Goal: Task Accomplishment & Management: Use online tool/utility

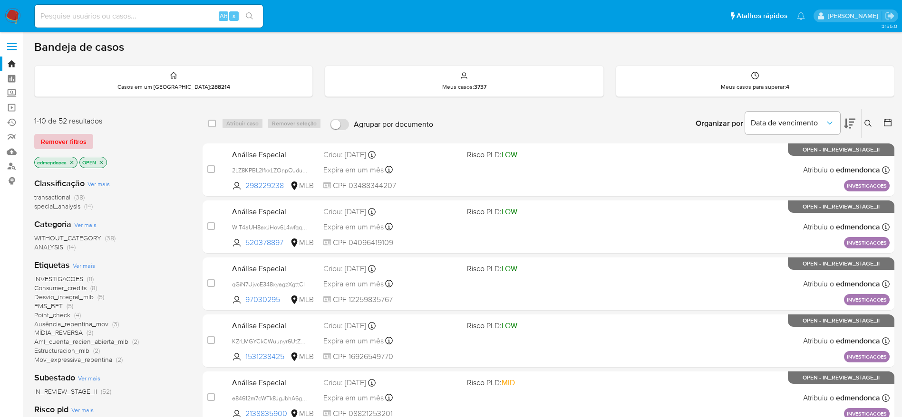
click at [83, 143] on span "Remover filtros" at bounding box center [64, 141] width 46 height 13
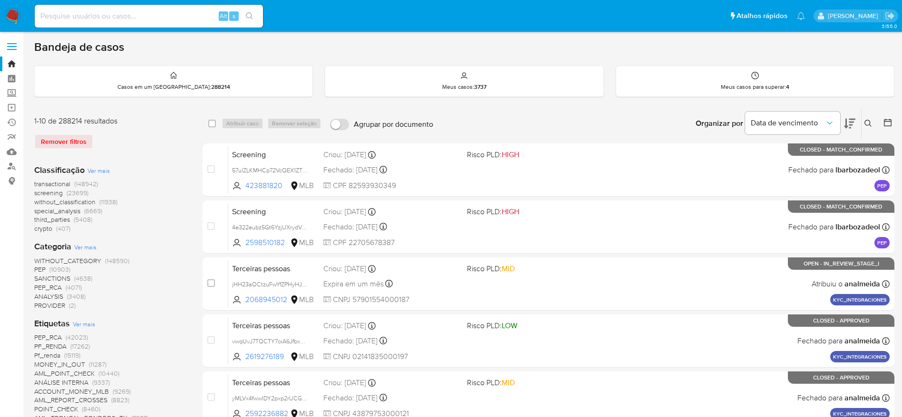
click at [871, 122] on icon at bounding box center [868, 124] width 8 height 8
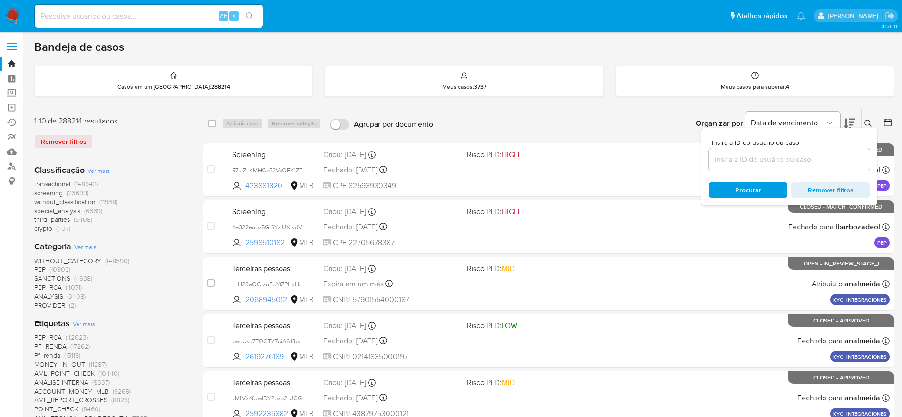
click at [871, 122] on icon at bounding box center [868, 124] width 8 height 8
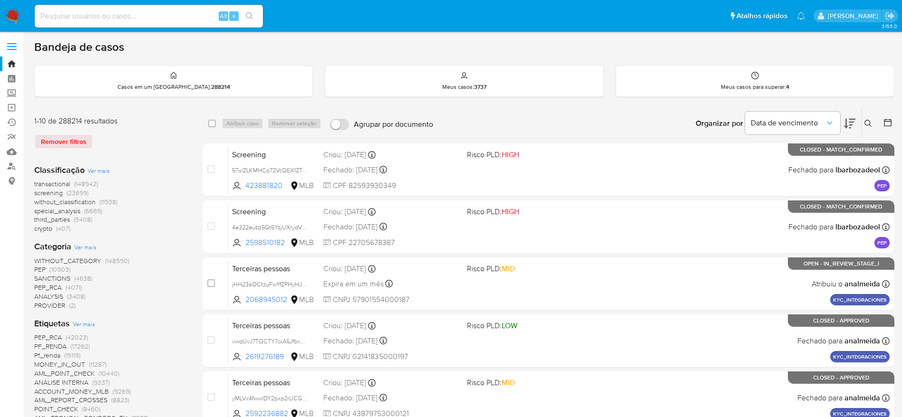
click at [871, 122] on icon at bounding box center [868, 124] width 8 height 8
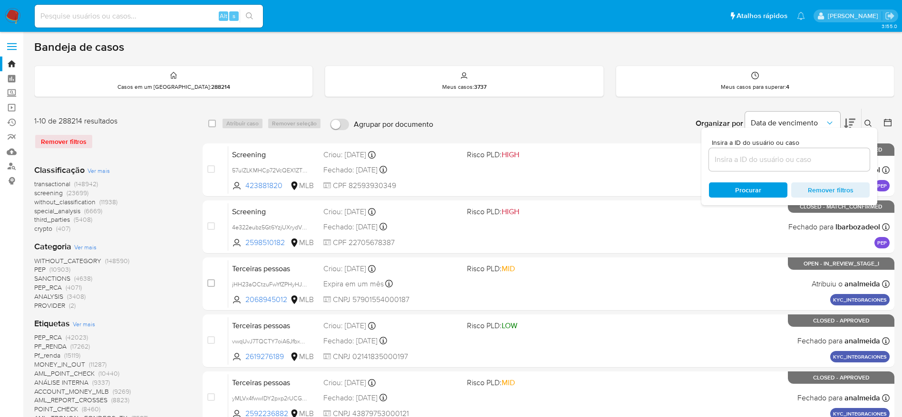
click at [871, 122] on icon at bounding box center [868, 124] width 8 height 8
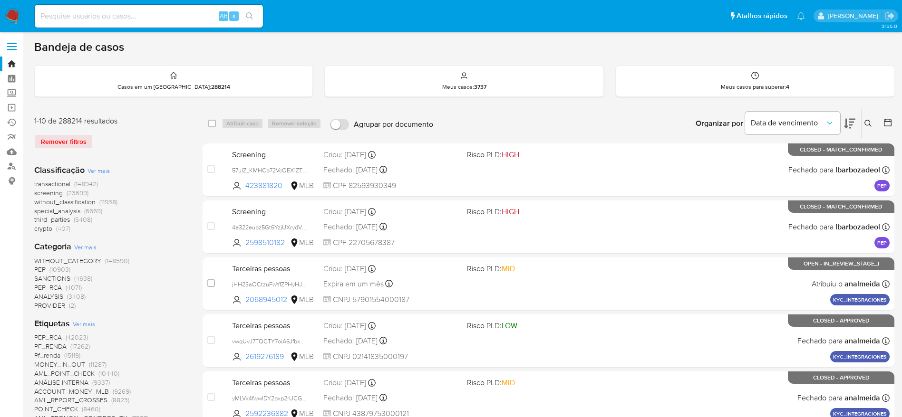
click at [873, 124] on button at bounding box center [869, 123] width 16 height 11
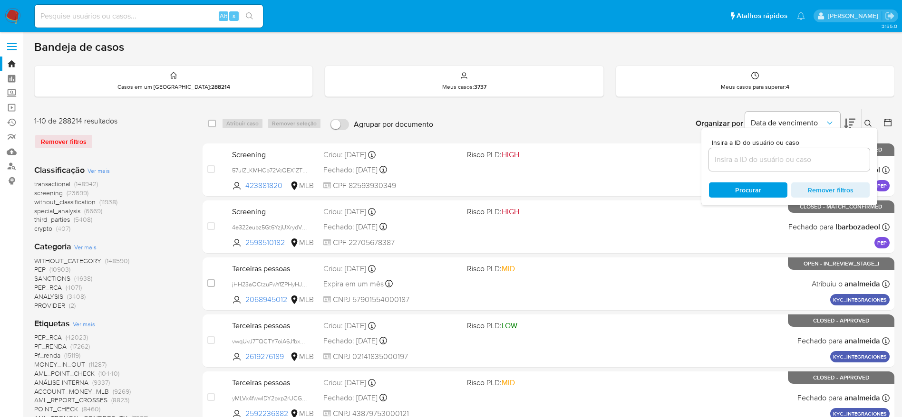
click at [734, 158] on input at bounding box center [789, 160] width 161 height 12
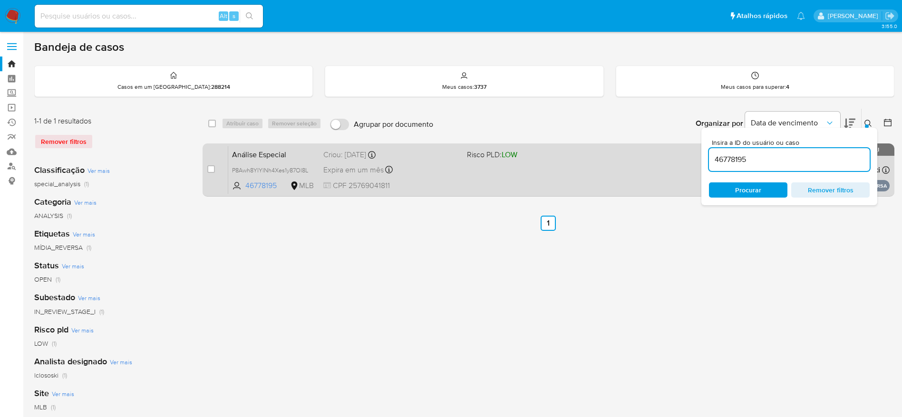
click at [628, 161] on div "Análise Especial P8Awh8YIYlNh4Xes1y87Ol8L 46778195 MLB Risco PLD: LOW Criou: 18…" at bounding box center [558, 170] width 661 height 48
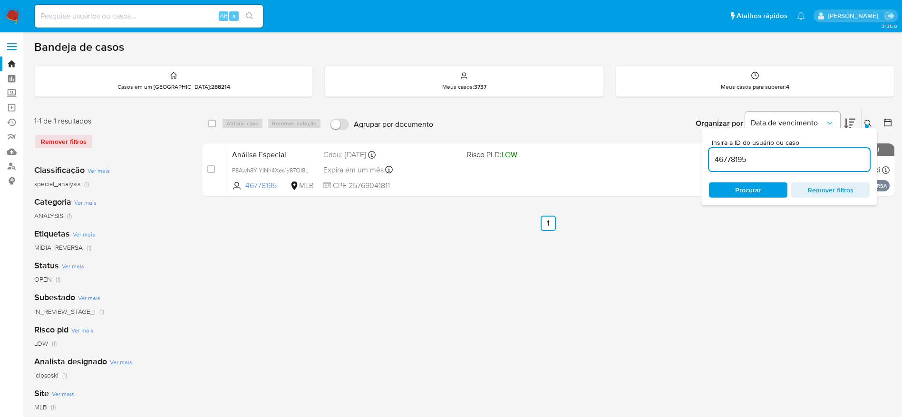
click at [798, 161] on input "46778195" at bounding box center [789, 160] width 161 height 12
paste input "26169672"
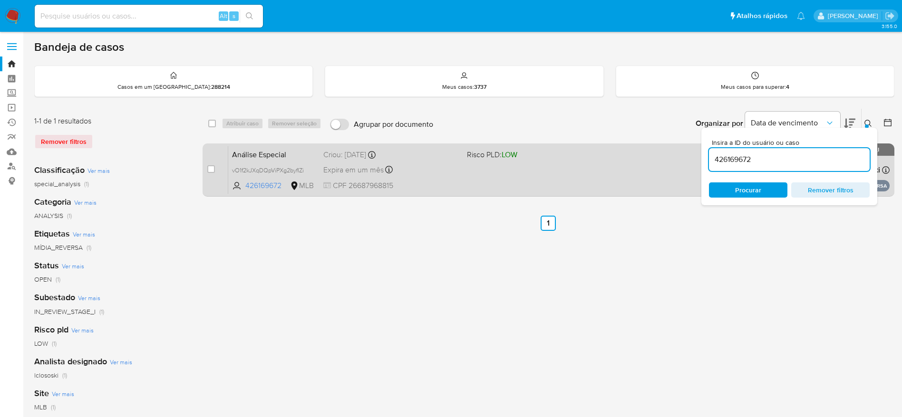
click at [460, 173] on div "Análise Especial vO1f2kJXqDQpViPXg2byfIZi 426169672 MLB Risco PLD: LOW Criou: 1…" at bounding box center [558, 170] width 661 height 48
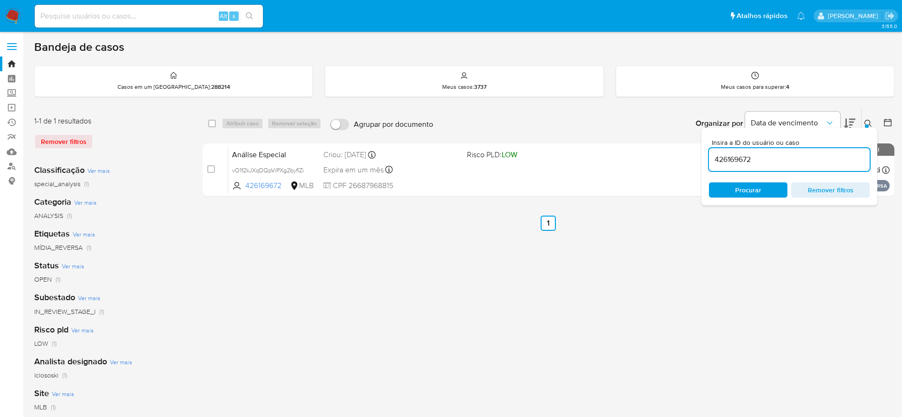
click at [752, 160] on input "426169672" at bounding box center [789, 160] width 161 height 12
paste input "813741366"
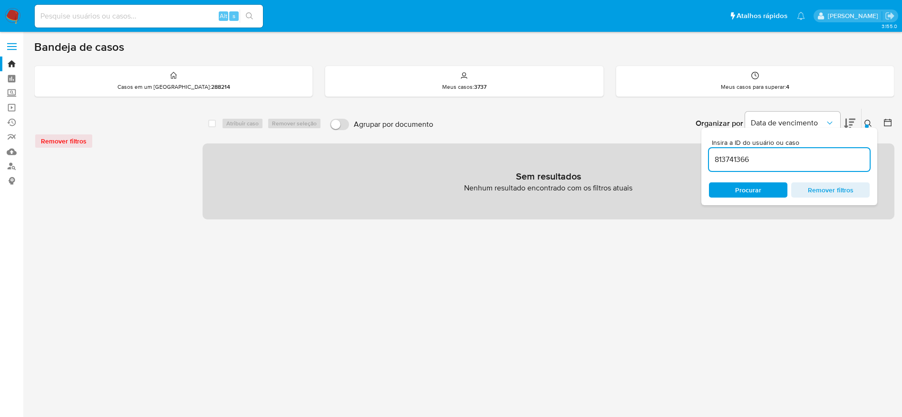
click at [810, 162] on input "813741366" at bounding box center [789, 160] width 161 height 12
paste input "2402332897"
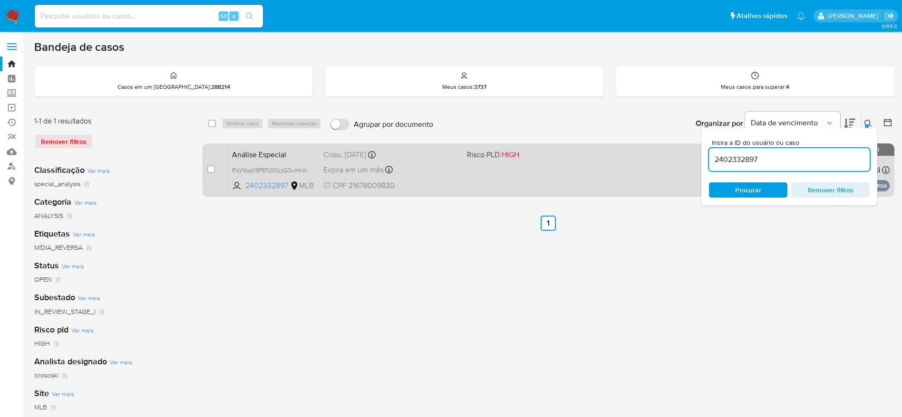
click at [426, 176] on div "Expira em um mês Expira em 02/10/2025 15:50:12" at bounding box center [391, 169] width 136 height 13
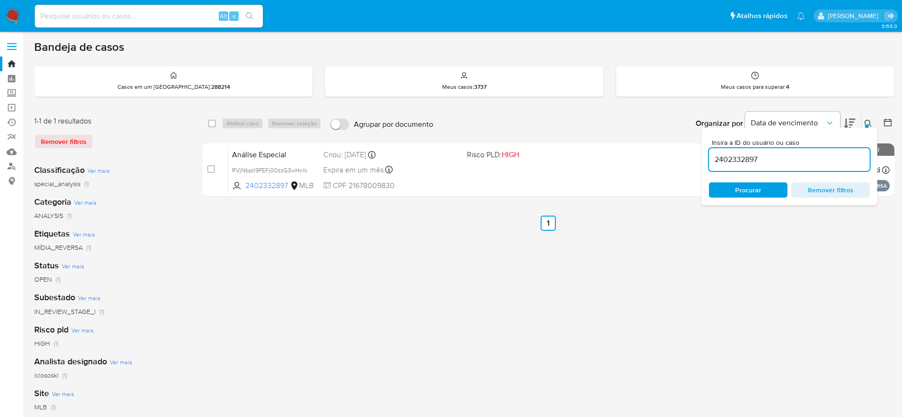
click at [735, 159] on input "2402332897" at bounding box center [789, 160] width 161 height 12
click at [735, 160] on input "2402332897" at bounding box center [789, 160] width 161 height 12
paste input "28740396"
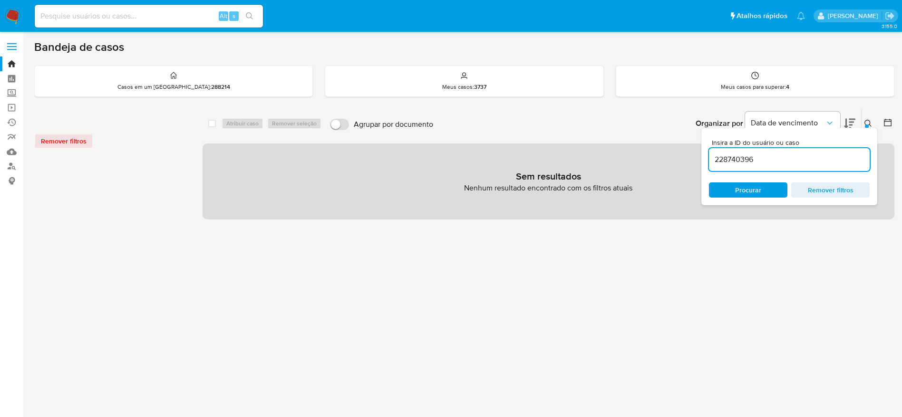
click at [792, 158] on input "228740396" at bounding box center [789, 160] width 161 height 12
paste input "150055263"
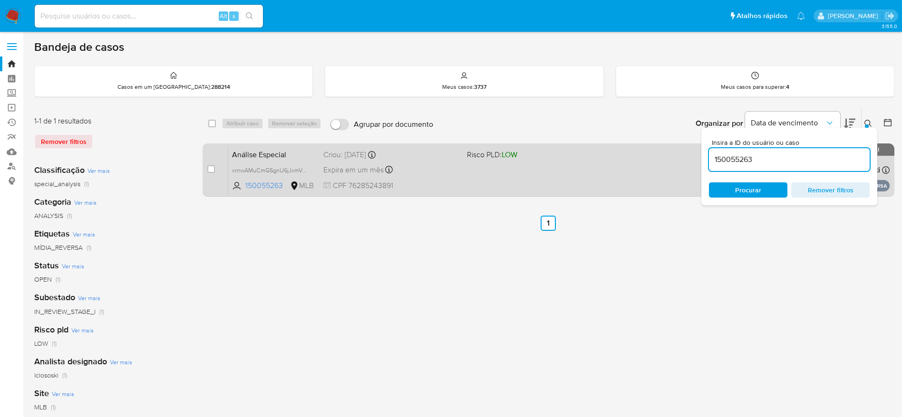
click at [488, 164] on div "Análise Especial xrnwAMuCmGSgnU6jJxmVA6NI 150055263 MLB Risco PLD: LOW Criou: 1…" at bounding box center [558, 170] width 661 height 48
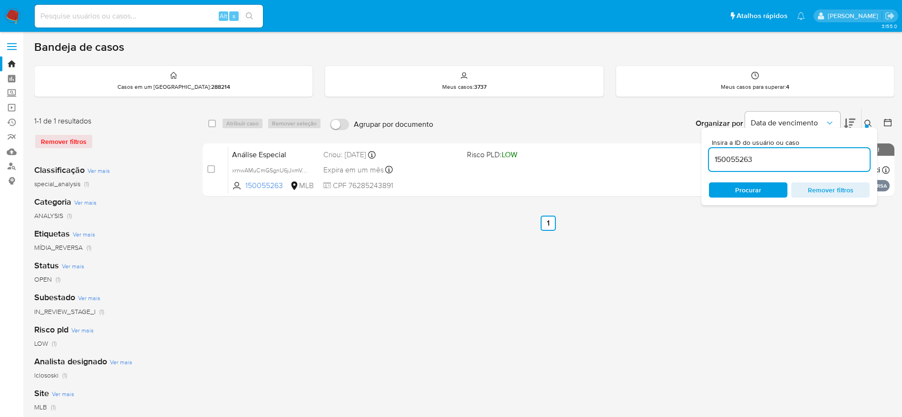
click at [793, 163] on input "150055263" at bounding box center [789, 160] width 161 height 12
paste input "196841446"
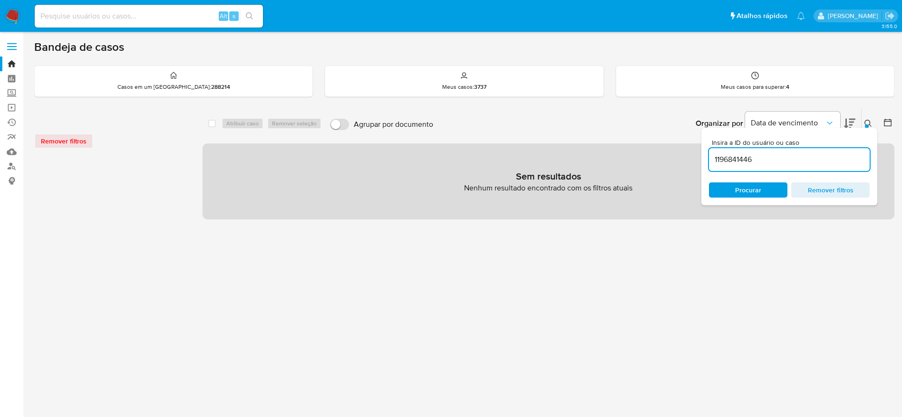
click at [747, 164] on input "1196841446" at bounding box center [789, 160] width 161 height 12
paste input "751076219"
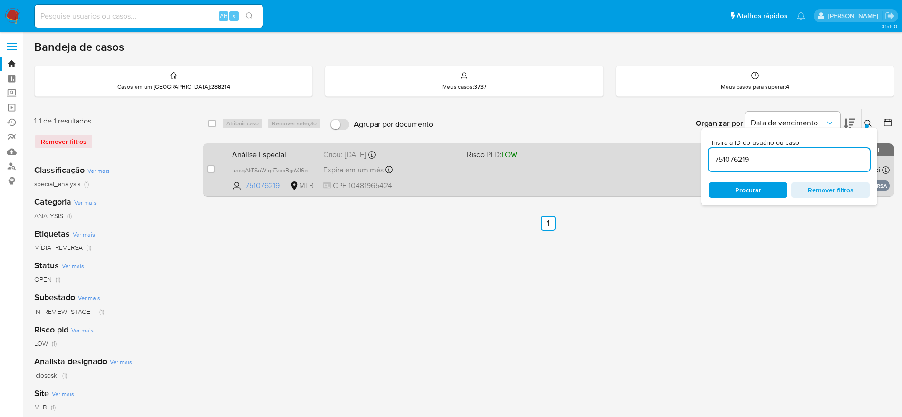
click at [446, 177] on div "Análise Especial uasqAkTSuWiqcTvexBgsVJ6b 751076219 MLB Risco PLD: LOW Criou: 1…" at bounding box center [558, 170] width 661 height 48
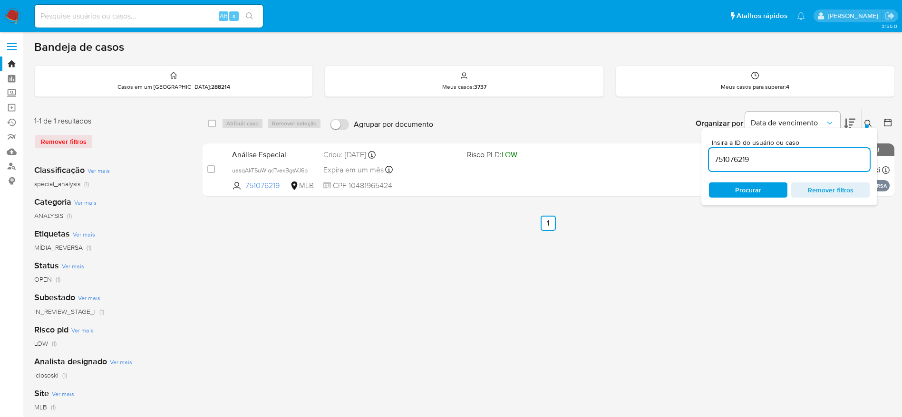
click at [768, 159] on input "751076219" at bounding box center [789, 160] width 161 height 12
paste input "143421998"
type input "143421998"
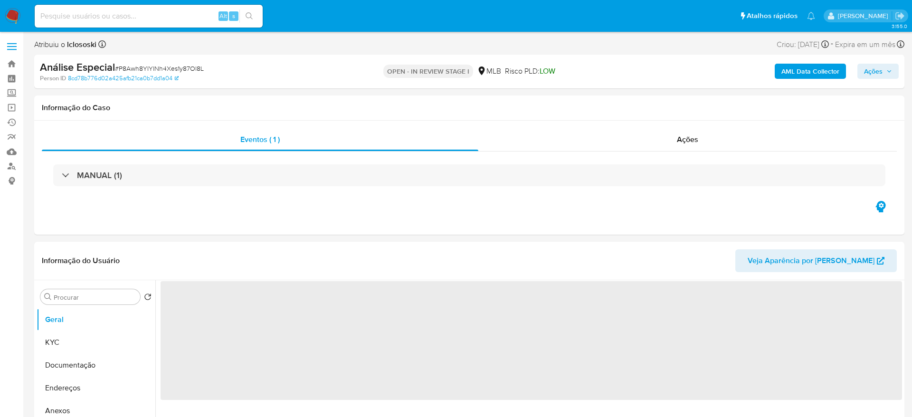
select select "10"
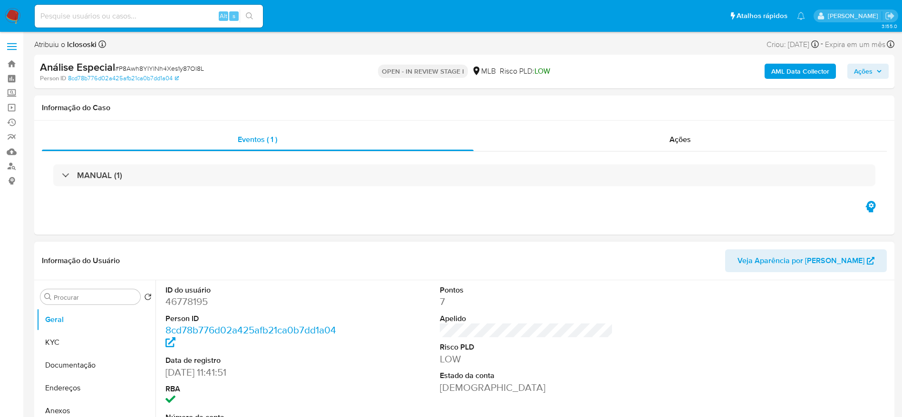
click at [194, 303] on dd "46778195" at bounding box center [251, 301] width 173 height 13
copy dd "46778195"
click at [674, 142] on span "Ações" at bounding box center [679, 139] width 21 height 11
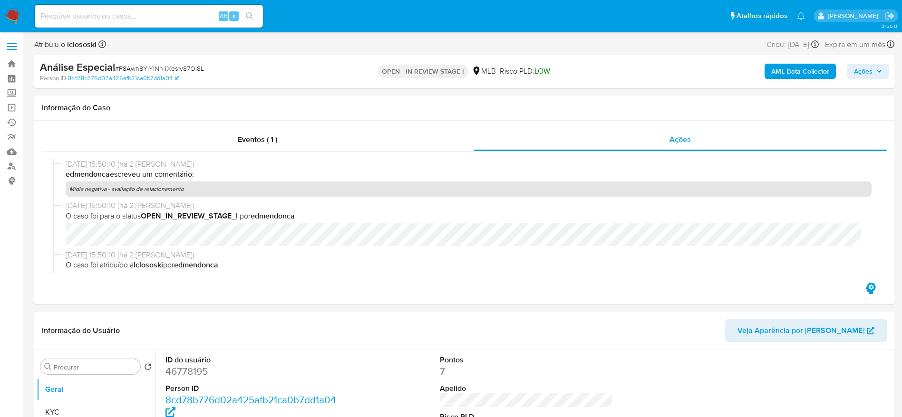
click at [138, 66] on span "# P8Awh8YIYlNh4Xes1y87Ol8L" at bounding box center [159, 69] width 89 height 10
copy span "P8Awh8YIYlNh4Xes1y87Ol8L"
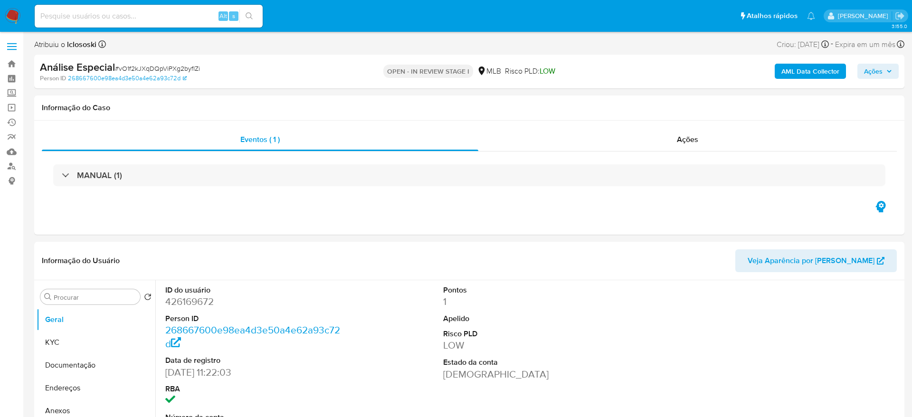
select select "10"
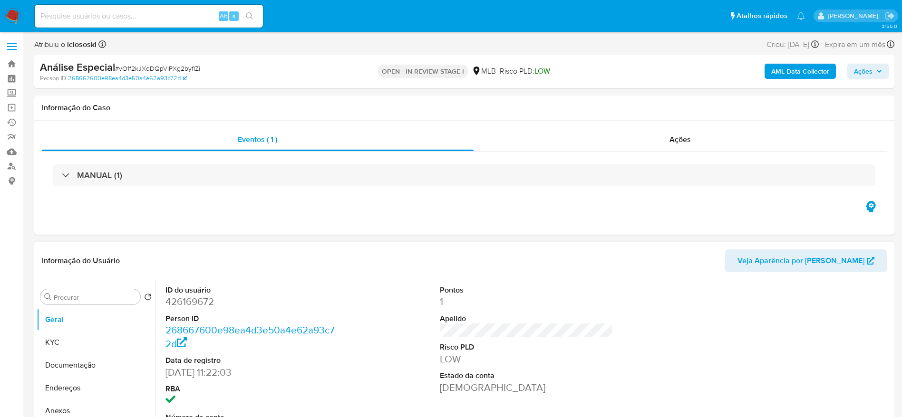
click at [176, 300] on dd "426169672" at bounding box center [251, 301] width 173 height 13
copy dd "426169672"
click at [171, 67] on span "# vO1f2kJXqDQpViPXg2byfIZi" at bounding box center [157, 69] width 85 height 10
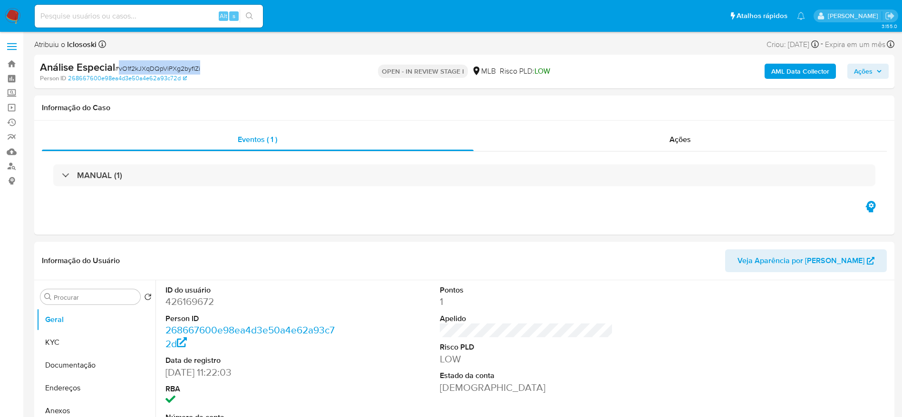
copy span "vO1f2kJXqDQpViPXg2byfIZi"
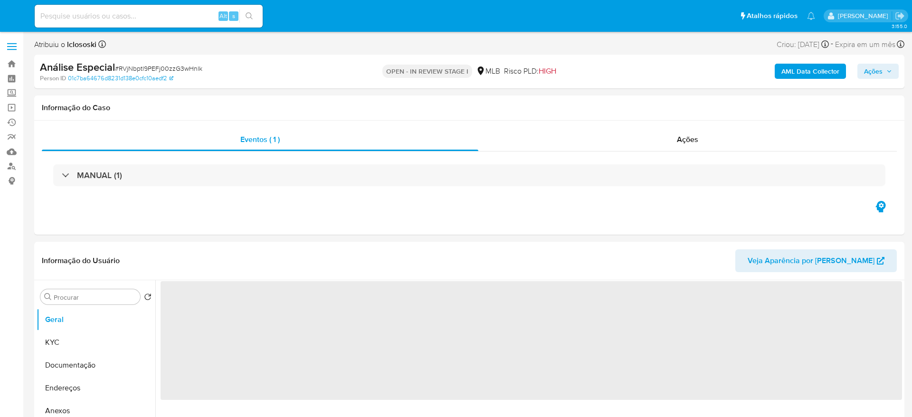
select select "10"
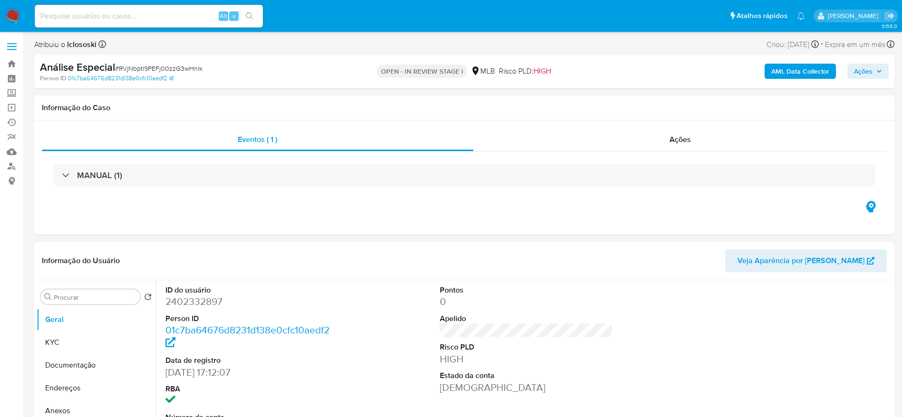
click at [215, 298] on dd "2402332897" at bounding box center [251, 301] width 173 height 13
copy dd "2402332897"
click at [198, 68] on span "# RVjNbptl9PEFj00zzG3wHnlk" at bounding box center [158, 69] width 87 height 10
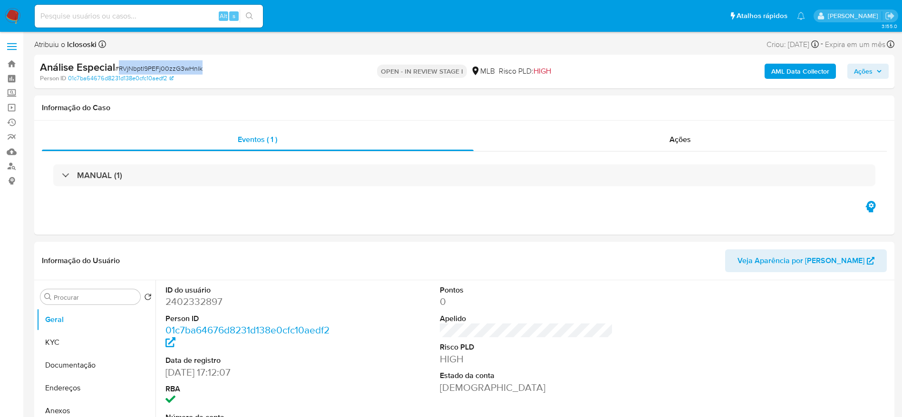
copy span "RVjNbptl9PEFj00zzG3wHnlk"
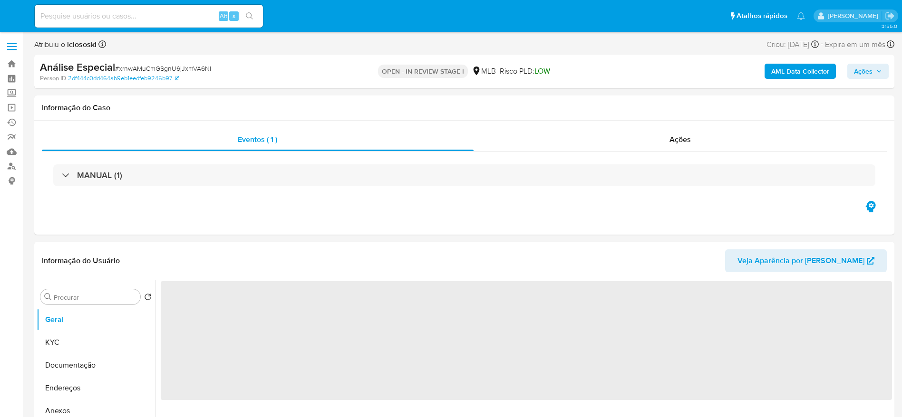
select select "10"
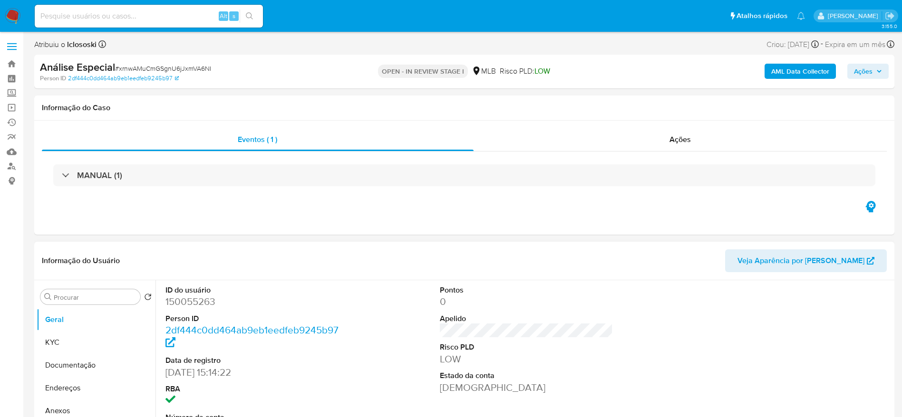
click at [200, 299] on dd "150055263" at bounding box center [251, 301] width 173 height 13
copy dd "150055263"
click at [197, 70] on span "# xrnwAMuCmGSgnU6jJxmVA6NI" at bounding box center [163, 69] width 96 height 10
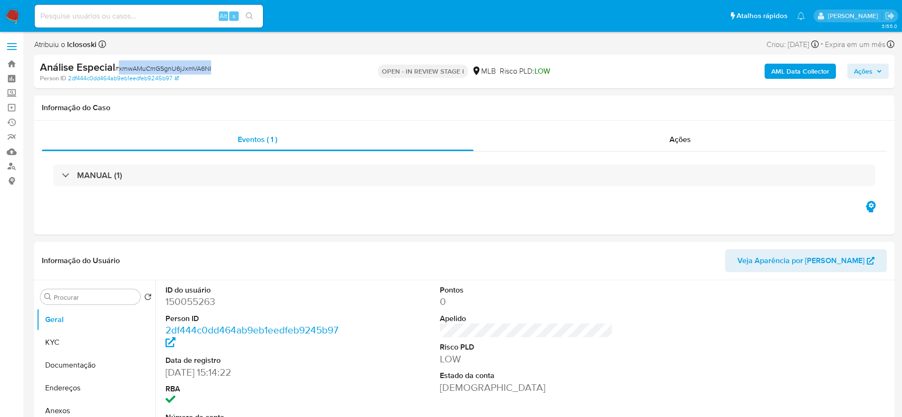
copy span "xrnwAMuCmGSgnU6jJxmVA6NI"
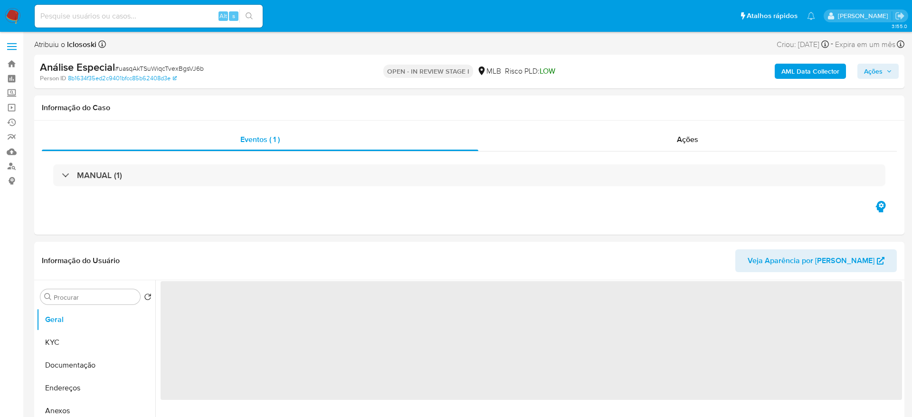
select select "10"
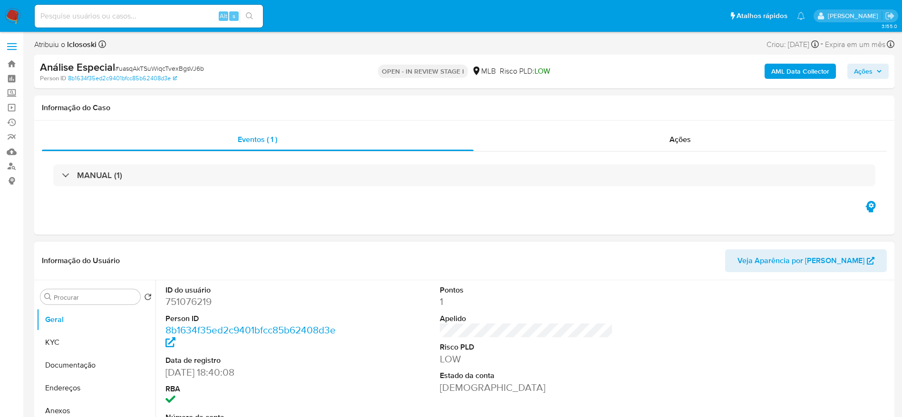
click at [208, 301] on dd "751076219" at bounding box center [251, 301] width 173 height 13
copy dd "751076219"
click at [147, 67] on span "# uasqAkTSuWiqcTvexBgsVJ6b" at bounding box center [159, 69] width 89 height 10
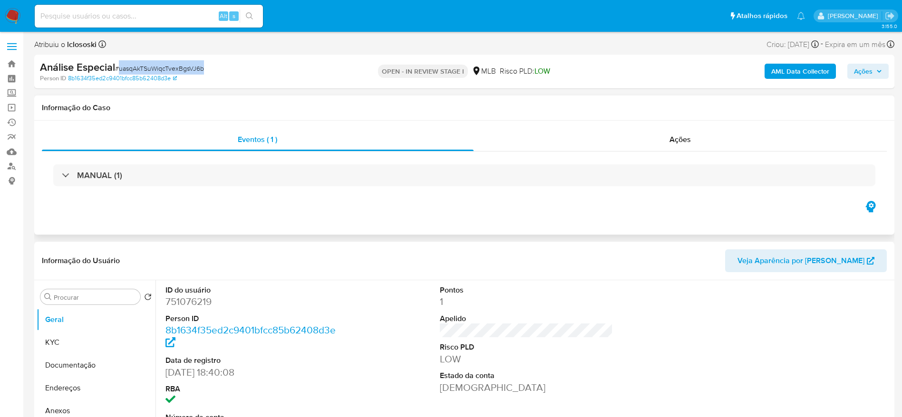
copy span "uasqAkTSuWiqcTvexBgsVJ6b"
